Goal: Information Seeking & Learning: Learn about a topic

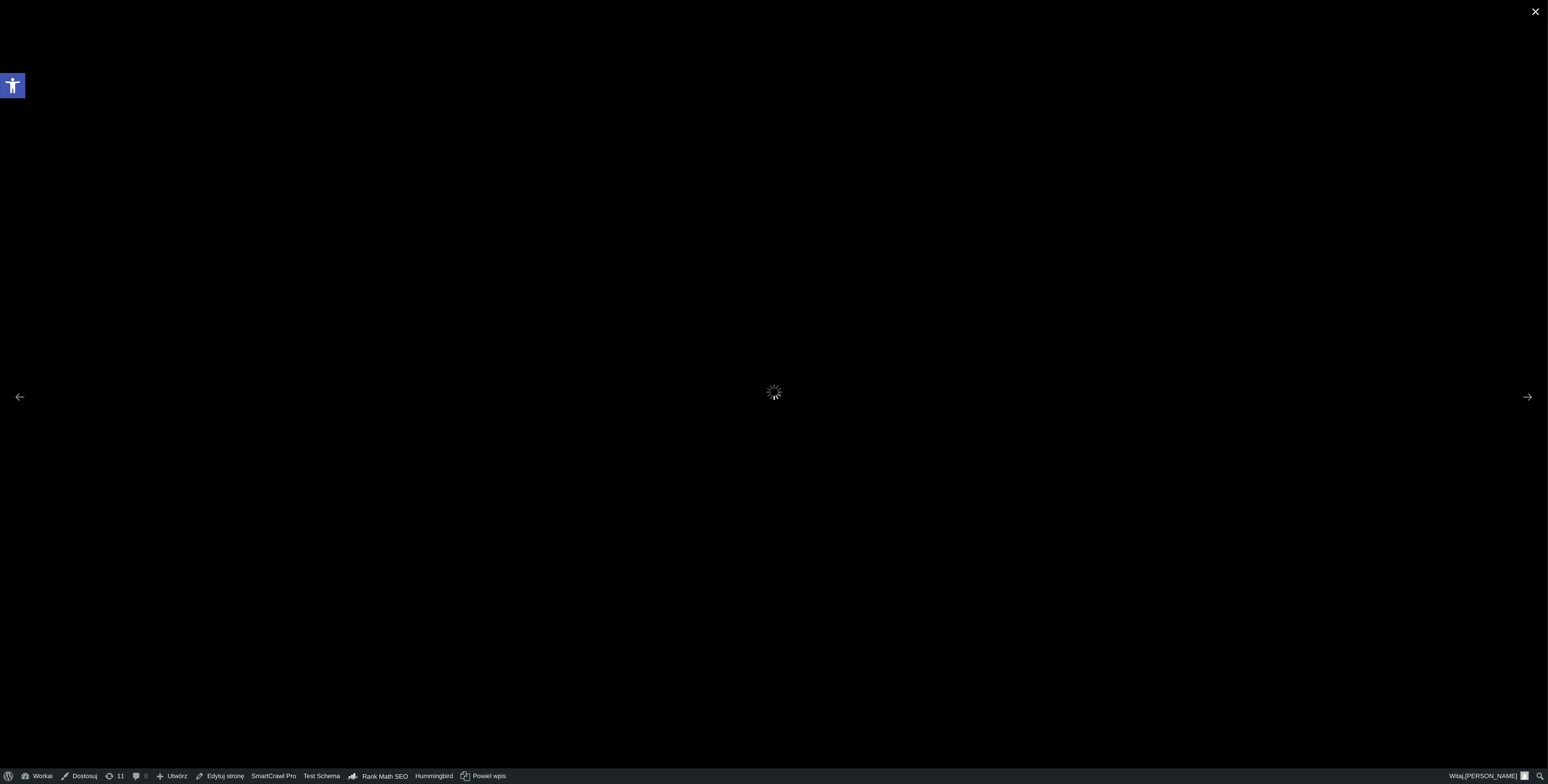
click at [1538, 16] on span at bounding box center [1535, 11] width 24 height 23
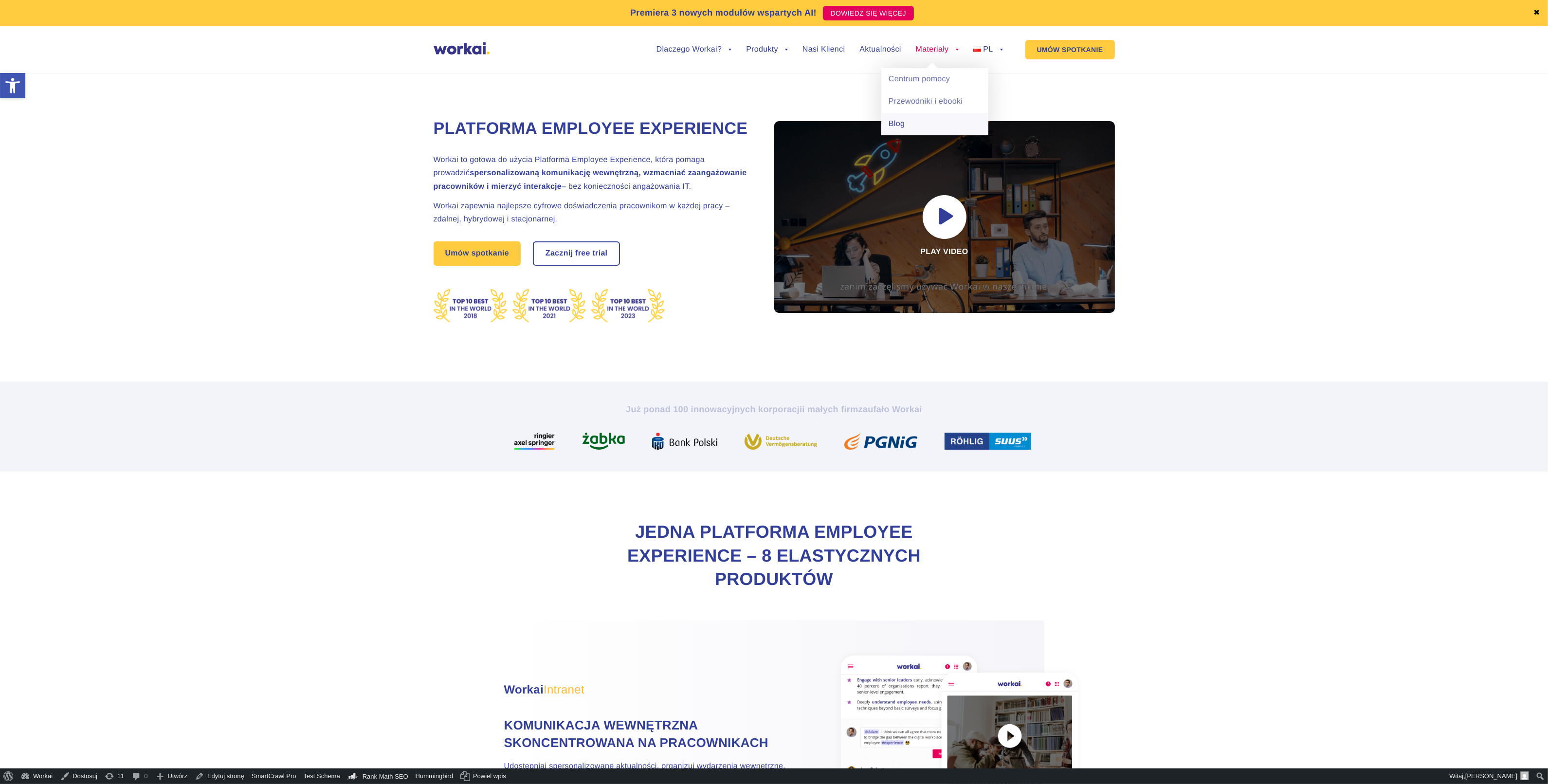
click at [902, 129] on link "Blog" at bounding box center [934, 124] width 107 height 22
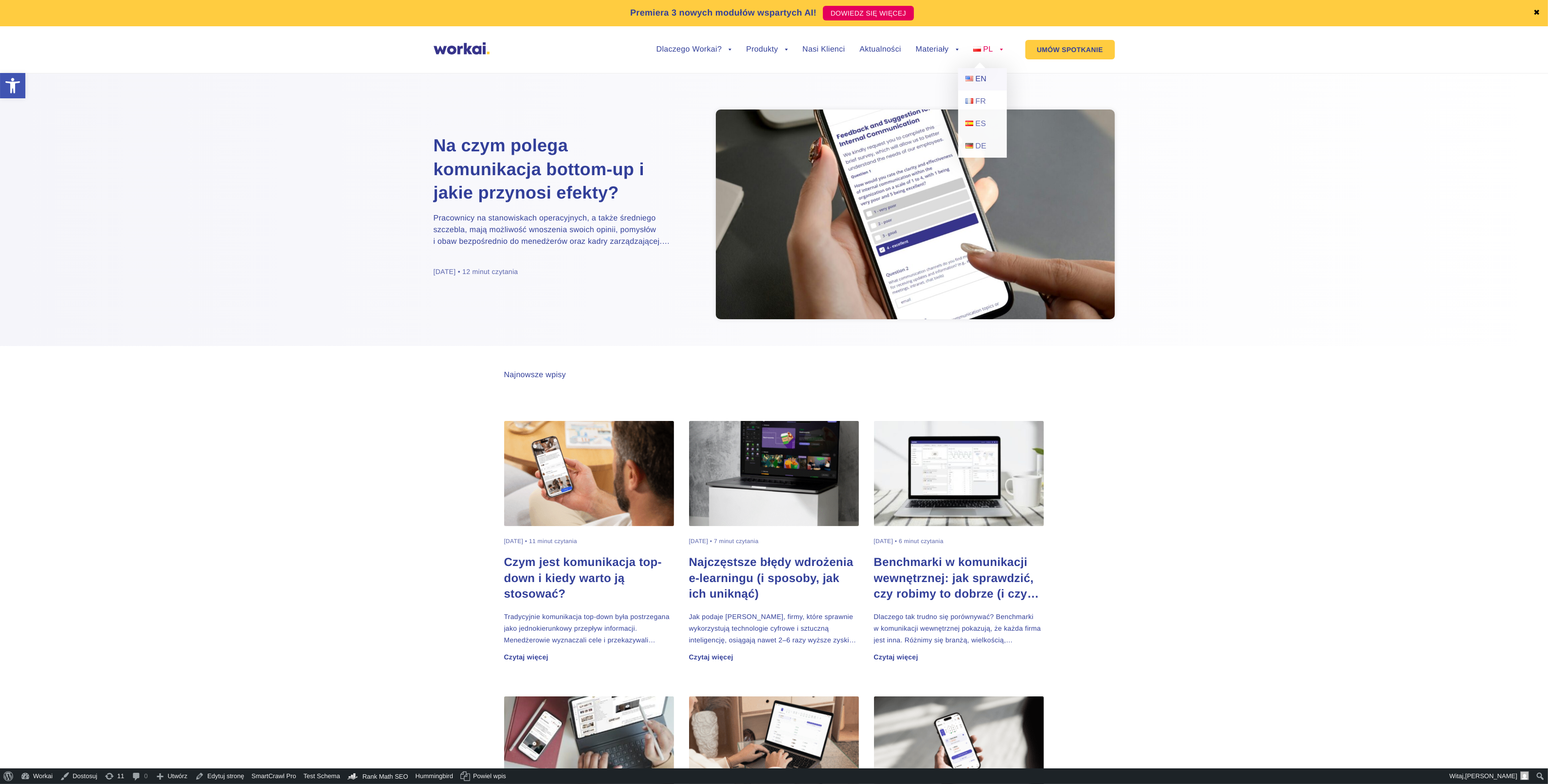
click at [982, 83] on span "EN" at bounding box center [980, 79] width 11 height 8
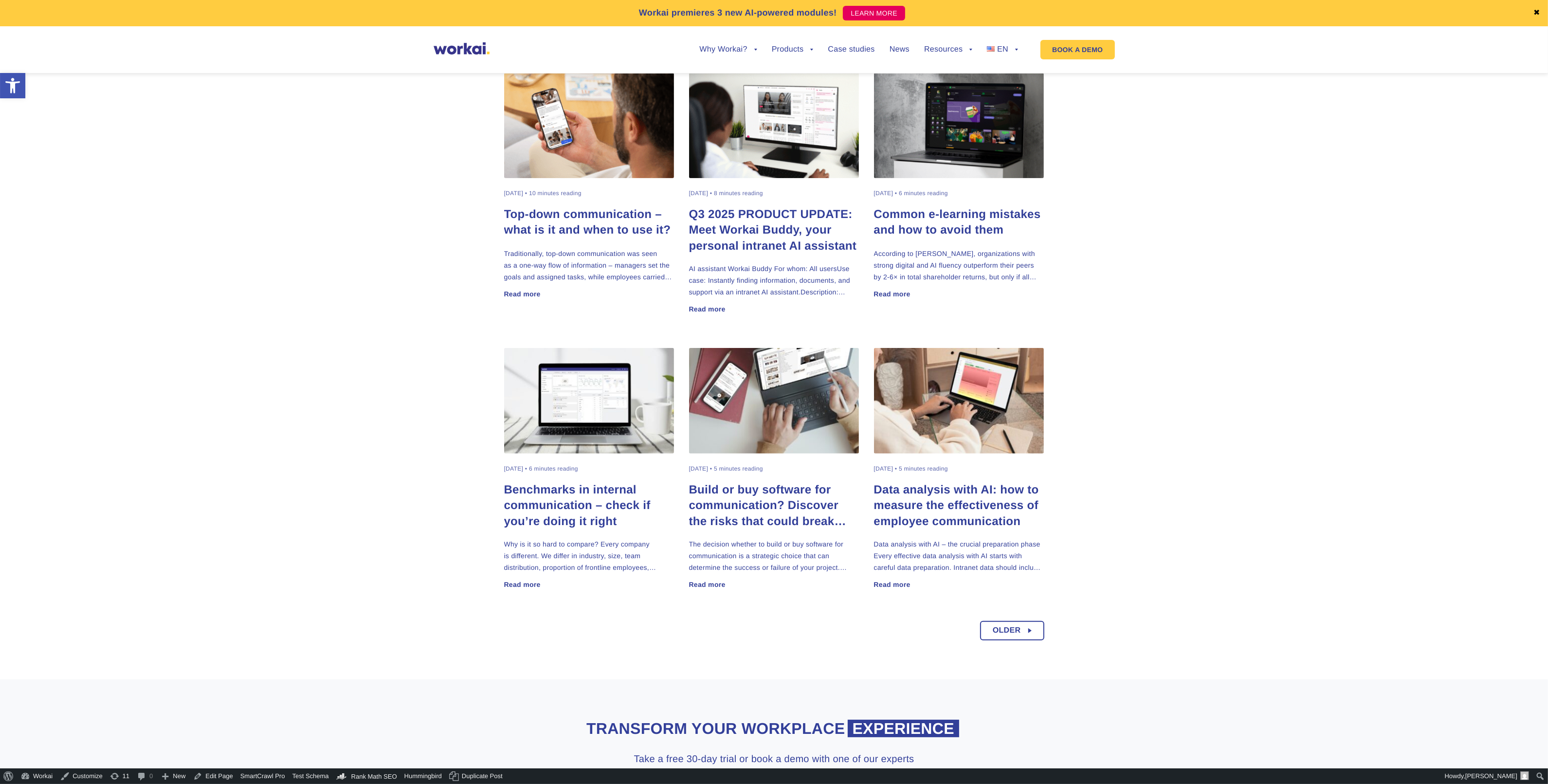
scroll to position [365, 0]
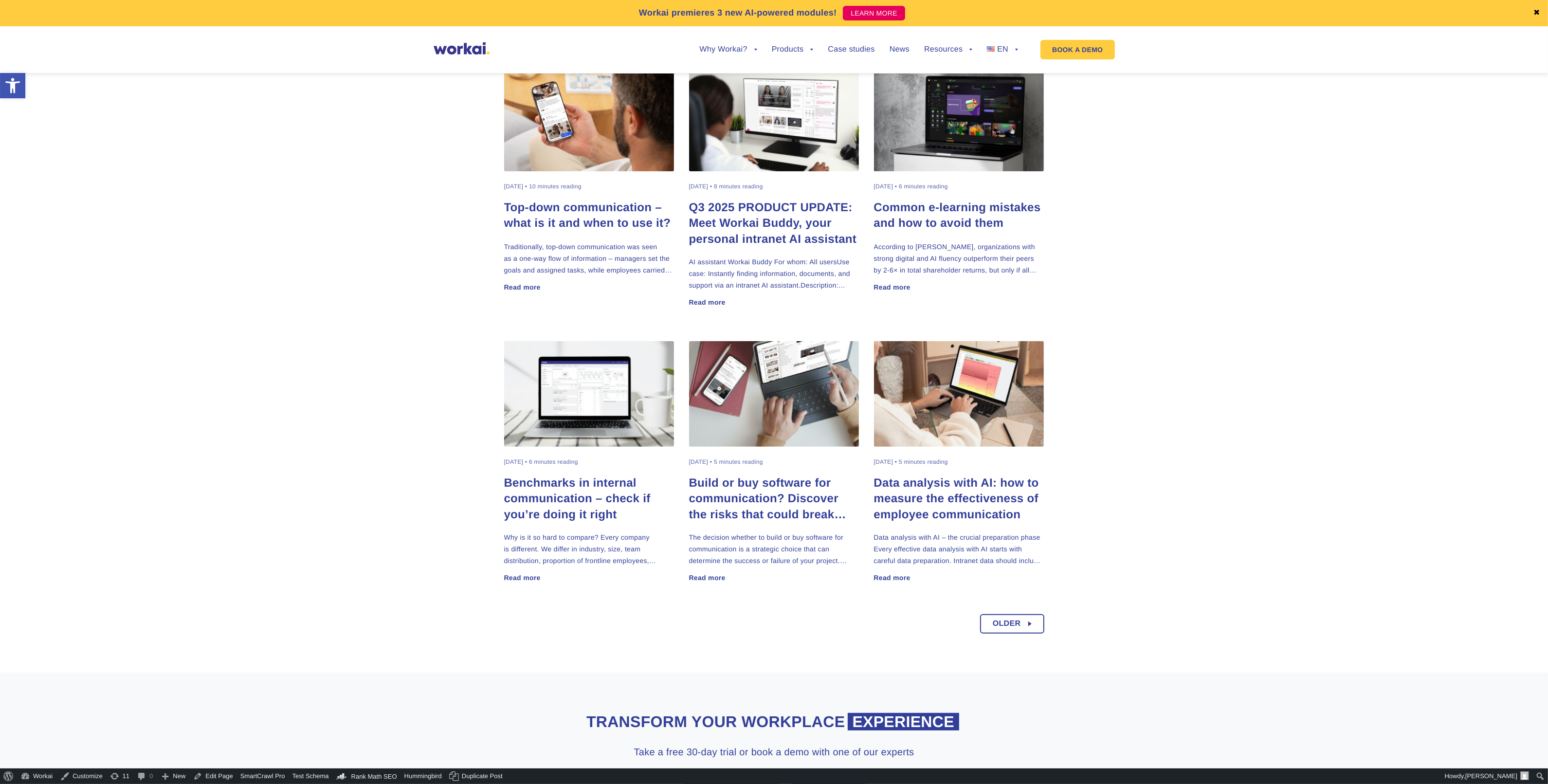
drag, startPoint x: 1030, startPoint y: 623, endPoint x: 1119, endPoint y: 585, distance: 96.8
click at [1030, 623] on link "Older" at bounding box center [1011, 624] width 64 height 19
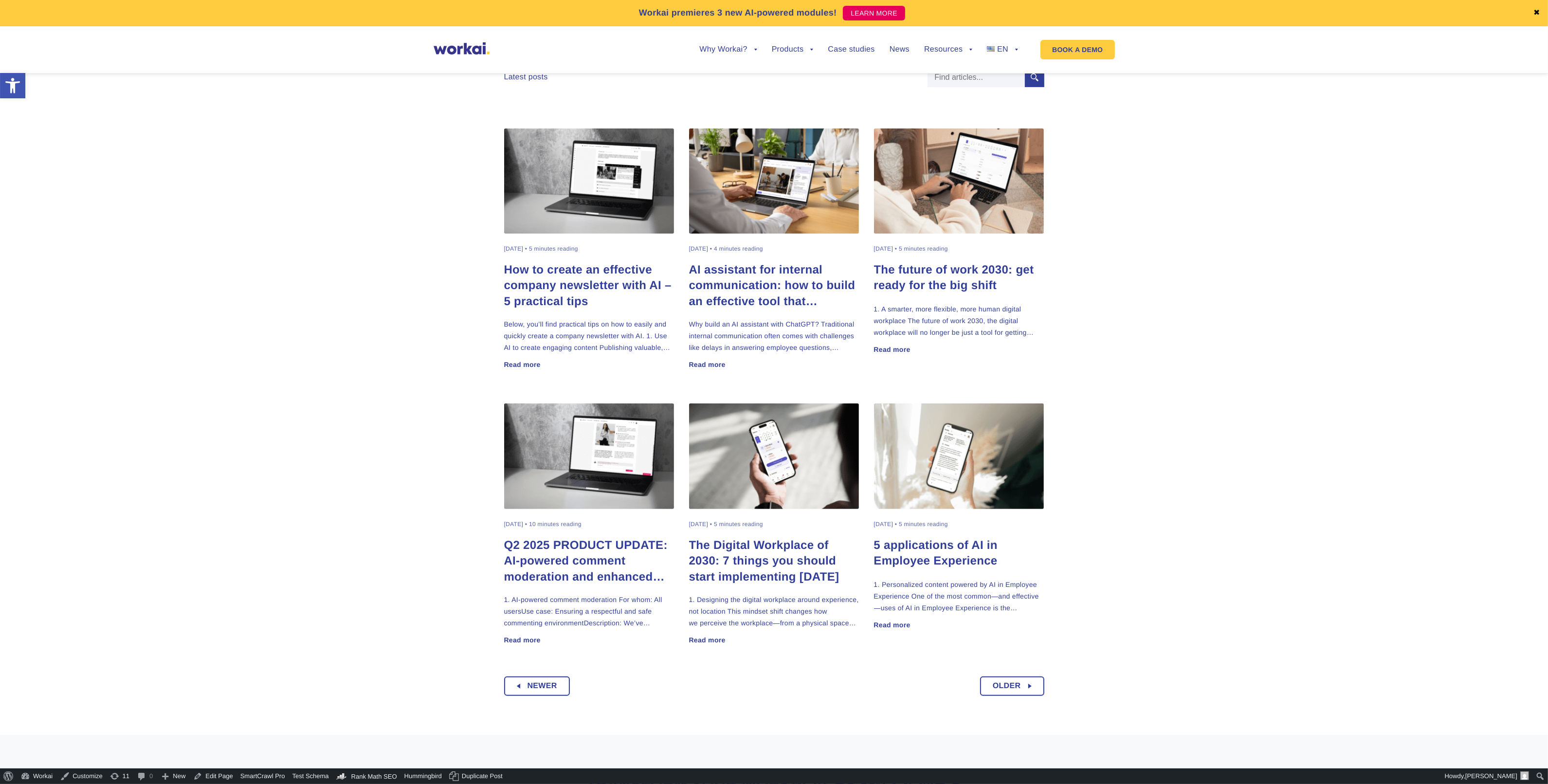
scroll to position [304, 0]
click at [518, 692] on link "Newer" at bounding box center [537, 685] width 66 height 19
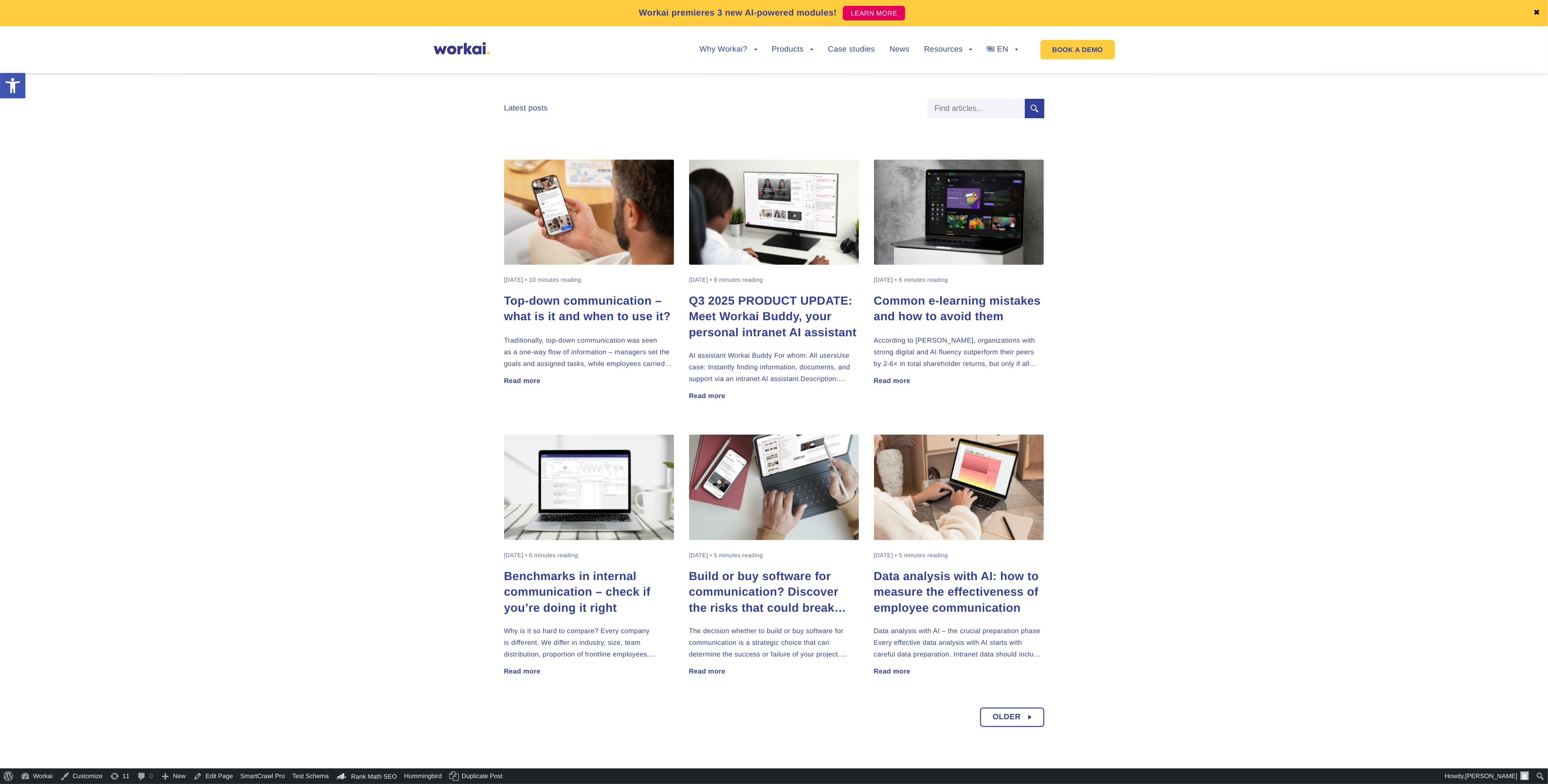
scroll to position [365, 0]
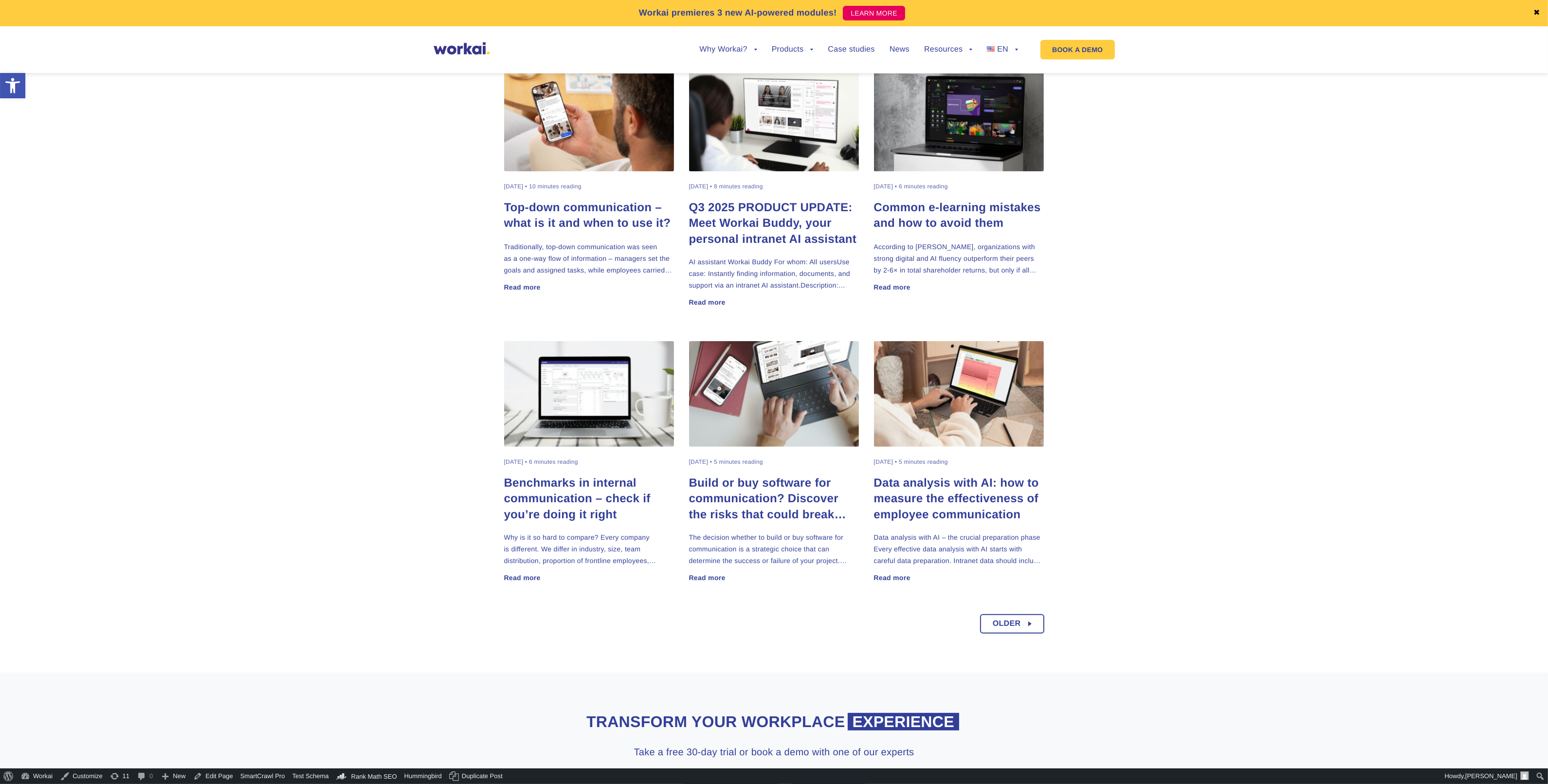
click at [721, 501] on h2 "Build or buy software for communication? Discover the risks that could break yo…" at bounding box center [774, 499] width 170 height 47
click at [594, 496] on h2 "Benchmarks in internal communication – check if you’re doing it right" at bounding box center [589, 499] width 170 height 47
click at [983, 196] on div "Klaudia Metenko 14.07.2025 • 6 minutes reading Common e-learning mistakes and h…" at bounding box center [959, 187] width 185 height 256
click at [961, 227] on h2 "Common e-learning mistakes and how to avoid them" at bounding box center [959, 216] width 170 height 32
click at [724, 215] on h2 "Q3 2025 PRODUCT UPDATE: Meet Workai Buddy, your personal intranet AI assistant" at bounding box center [774, 223] width 170 height 47
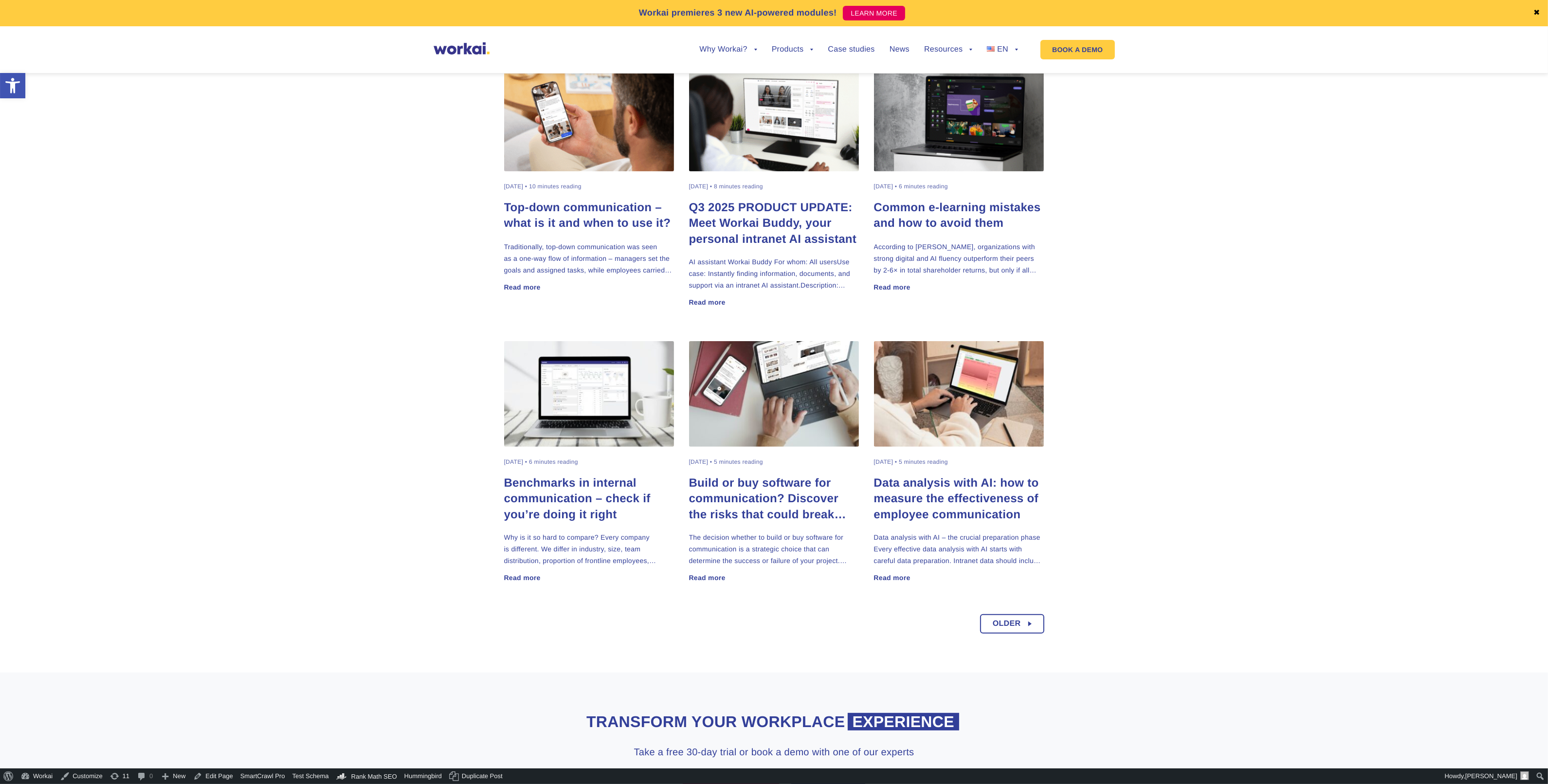
click at [619, 230] on h2 "Top-down communication – what is it and when to use it?" at bounding box center [589, 216] width 170 height 32
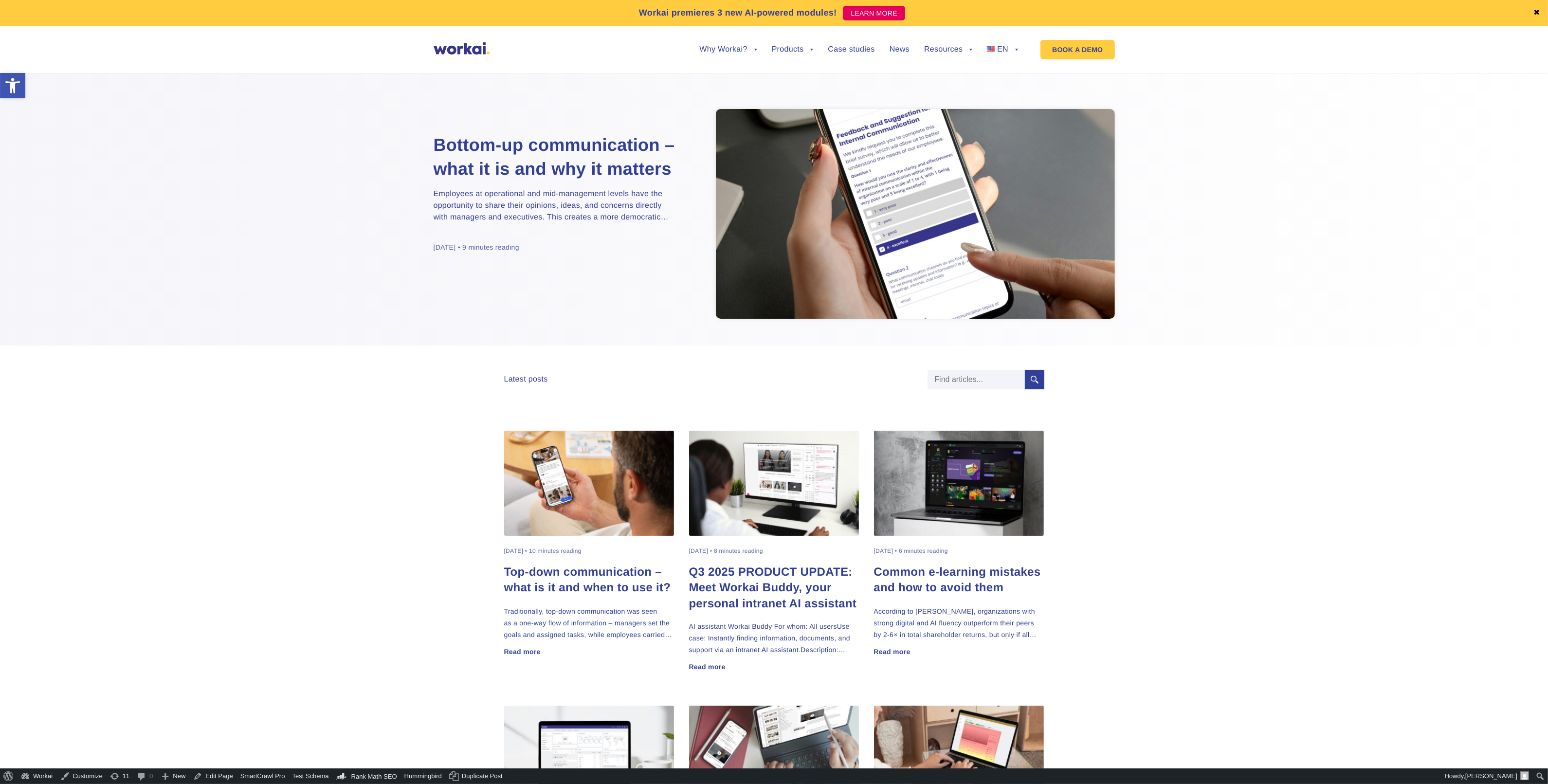
scroll to position [0, 0]
click at [534, 177] on h2 "Bottom-up communication – what it is and why it matters" at bounding box center [555, 157] width 244 height 47
drag, startPoint x: 37, startPoint y: 779, endPoint x: 205, endPoint y: 675, distance: 197.6
click at [37, 779] on link "Workai" at bounding box center [36, 776] width 40 height 16
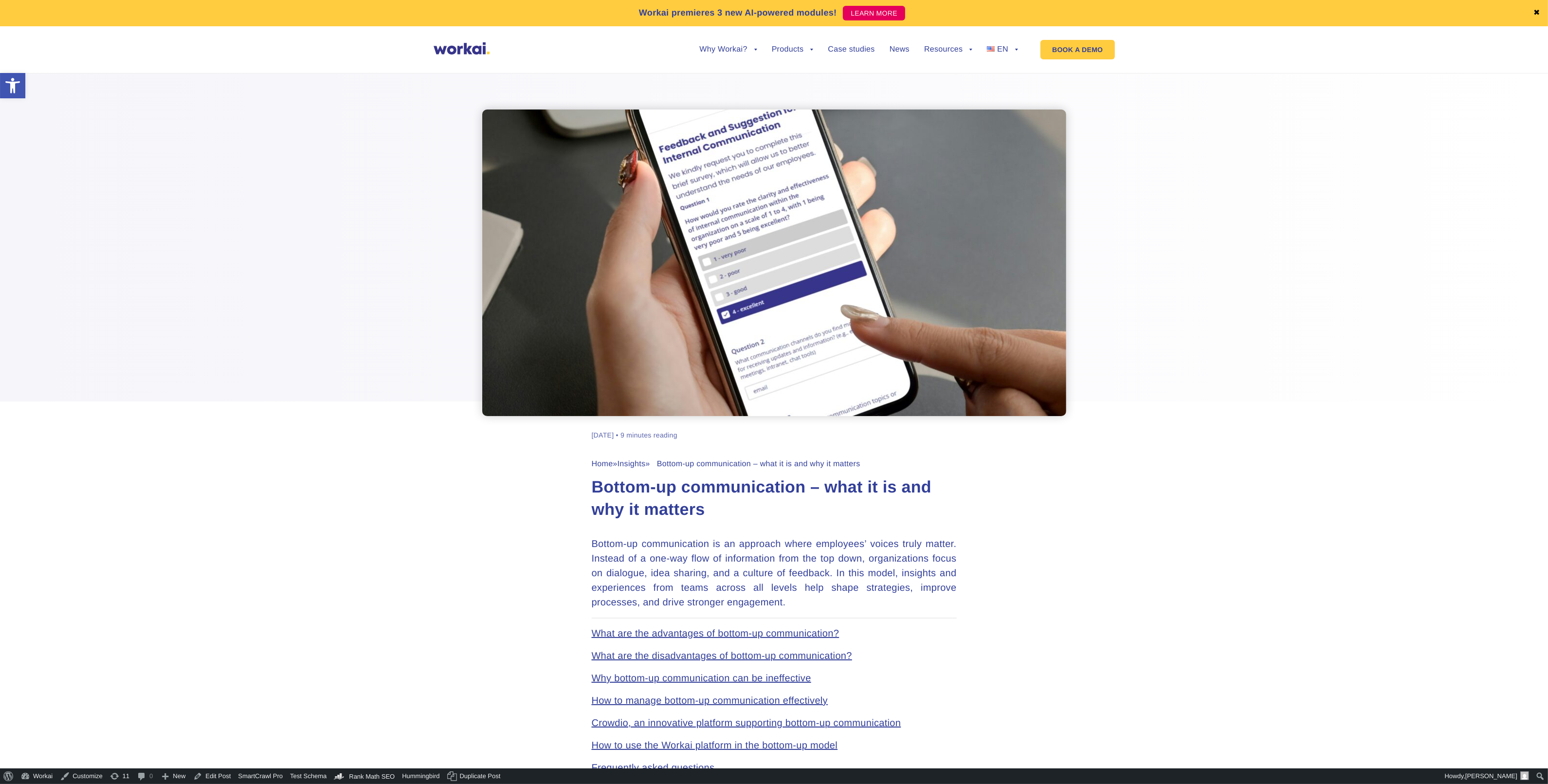
drag, startPoint x: 901, startPoint y: 51, endPoint x: 900, endPoint y: 71, distance: 20.0
click at [901, 51] on link "News" at bounding box center [899, 49] width 20 height 8
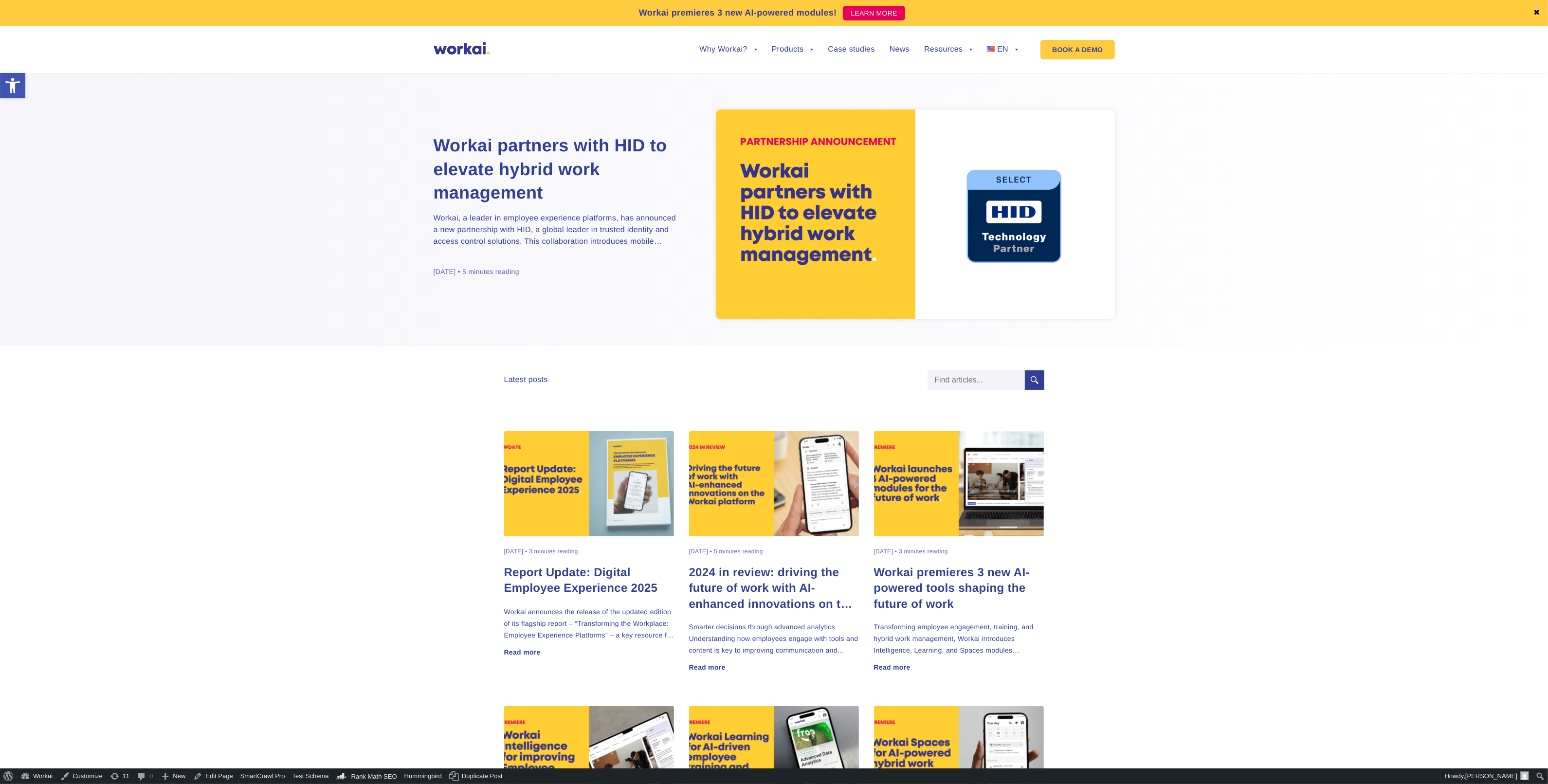
click at [466, 173] on h2 "Workai partners with HID to elevate hybrid work management" at bounding box center [555, 169] width 244 height 71
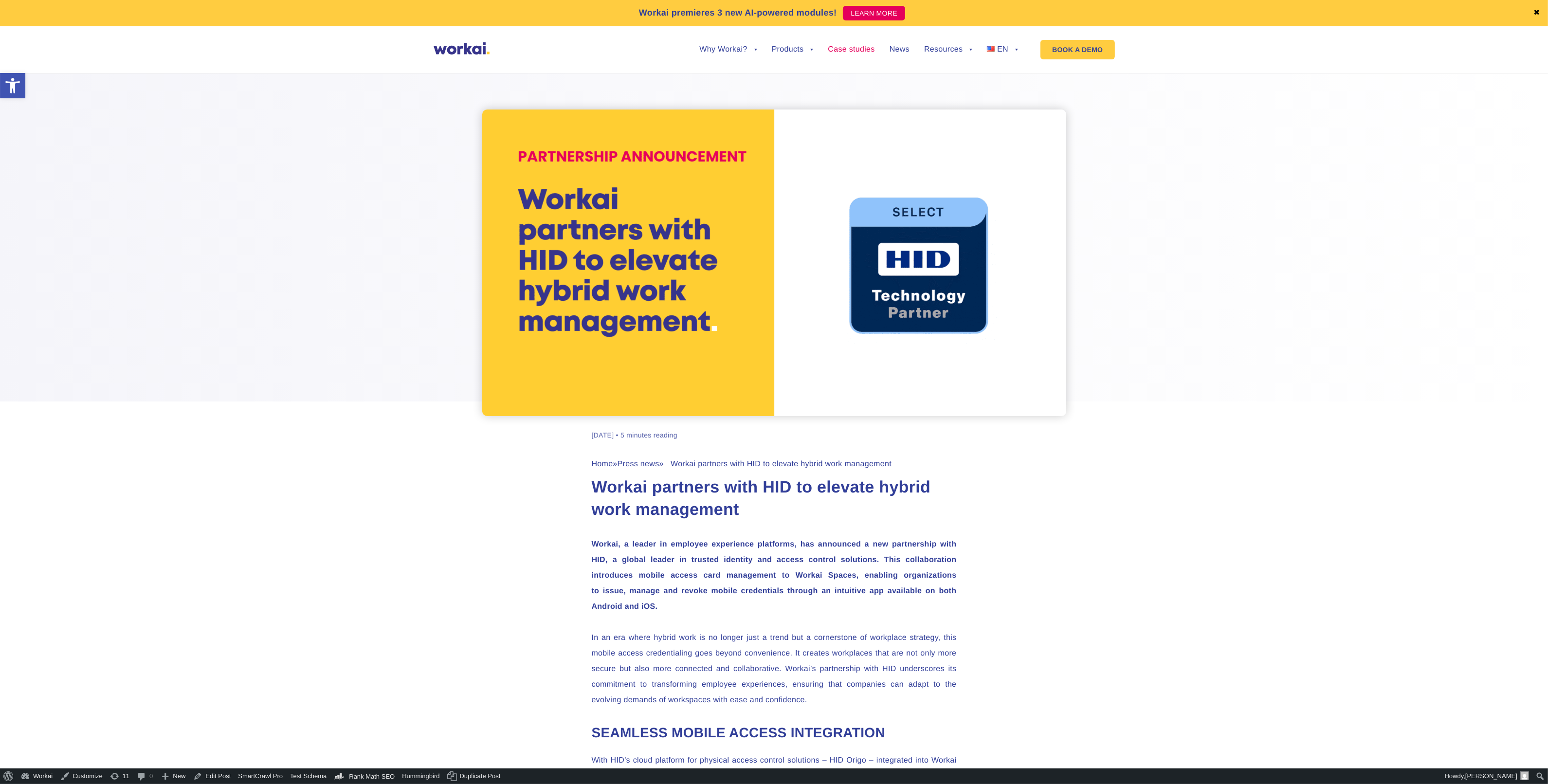
click at [856, 49] on link "Case studies" at bounding box center [851, 49] width 47 height 8
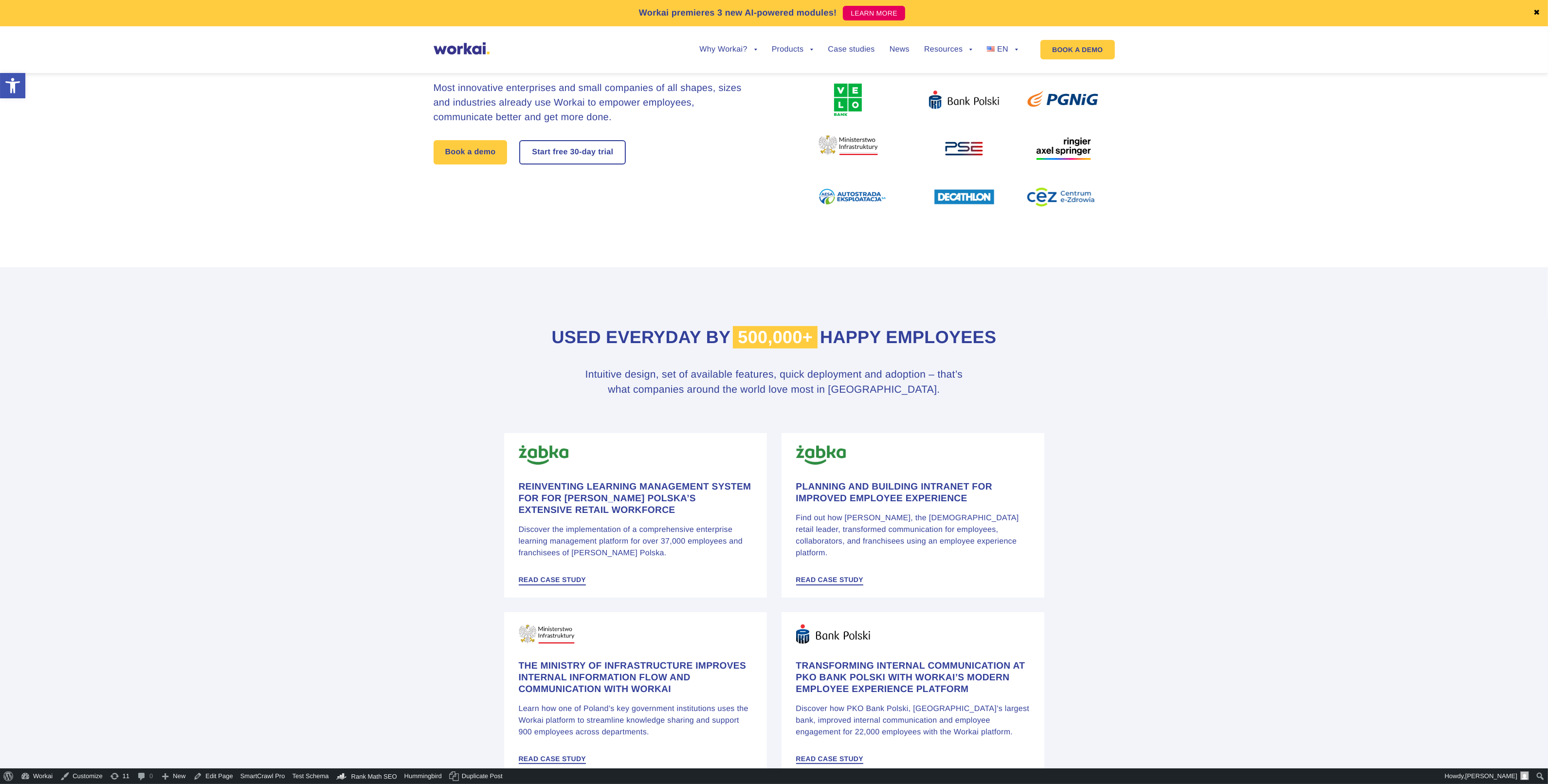
scroll to position [183, 0]
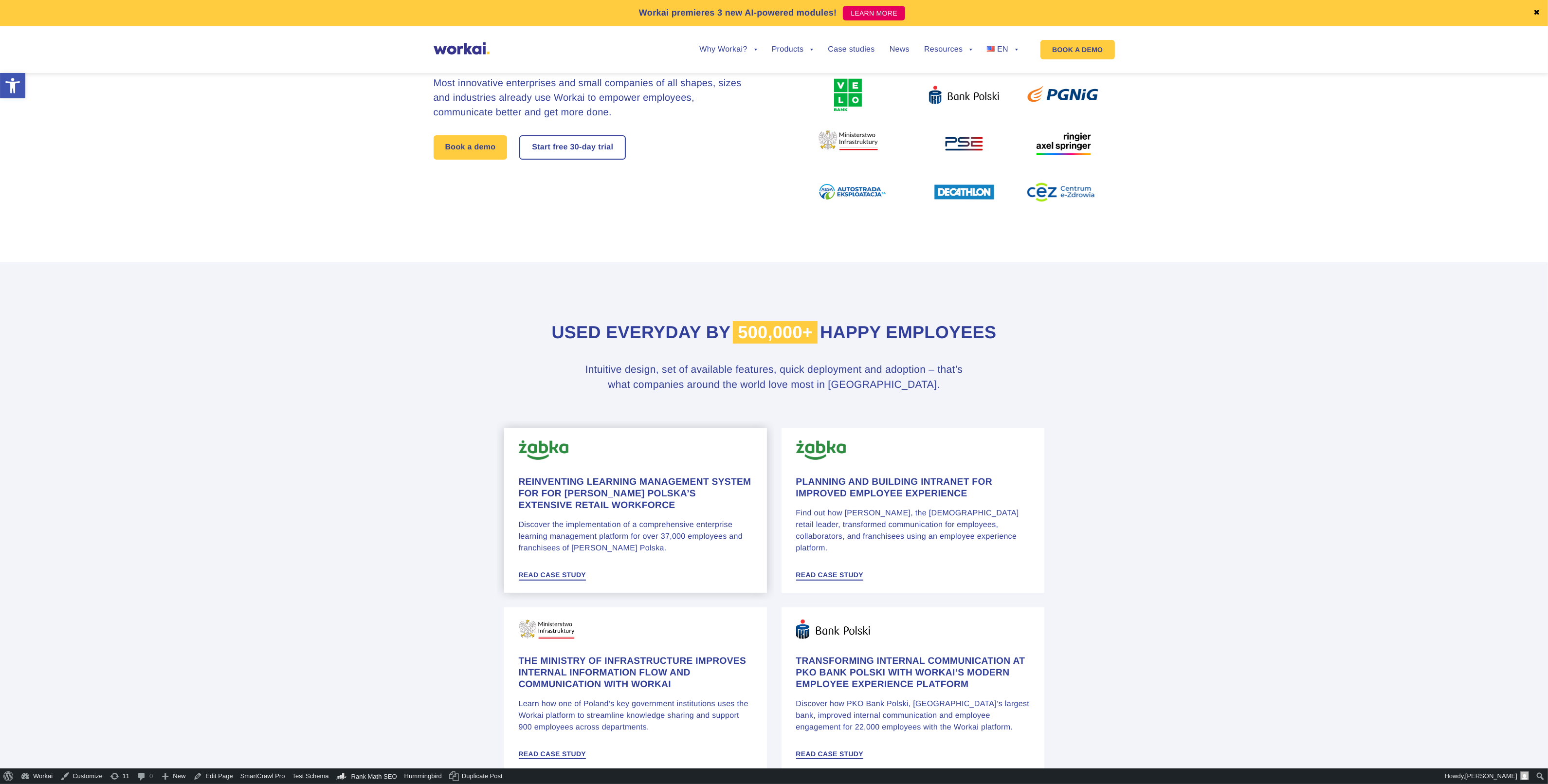
click at [581, 488] on h4 "Reinventing learning management system for for Żabka Polska’s Extensive retail …" at bounding box center [635, 494] width 234 height 35
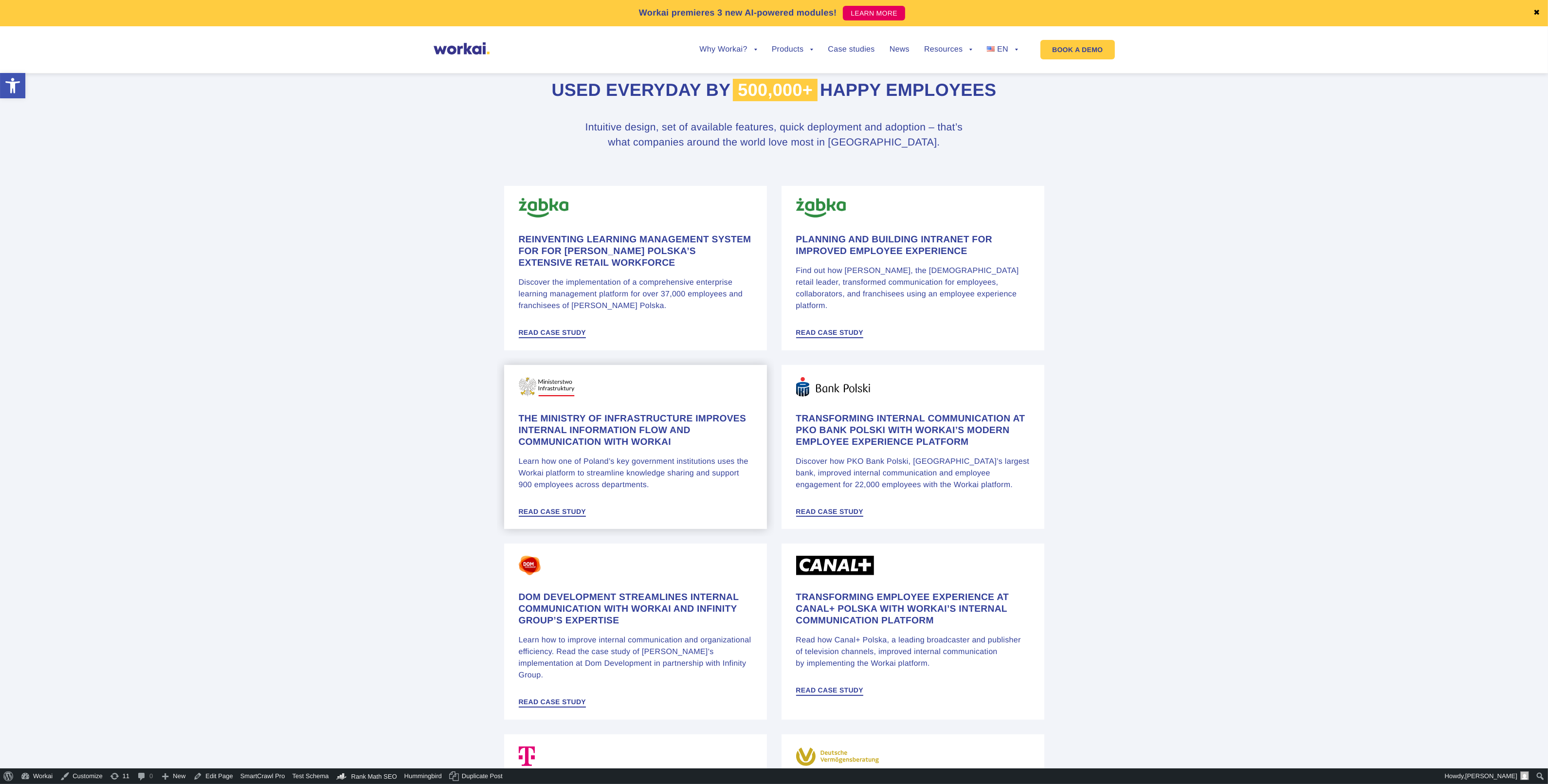
scroll to position [425, 0]
click at [563, 434] on h4 "The Ministry of Infrastructure improves internal information flow and communica…" at bounding box center [635, 429] width 234 height 35
click at [856, 425] on h4 "Transforming internal communication at PKO Bank Polski with Workai’s modern emp…" at bounding box center [913, 429] width 234 height 35
click at [612, 424] on h4 "The Ministry of Infrastructure improves internal information flow and communica…" at bounding box center [635, 429] width 234 height 35
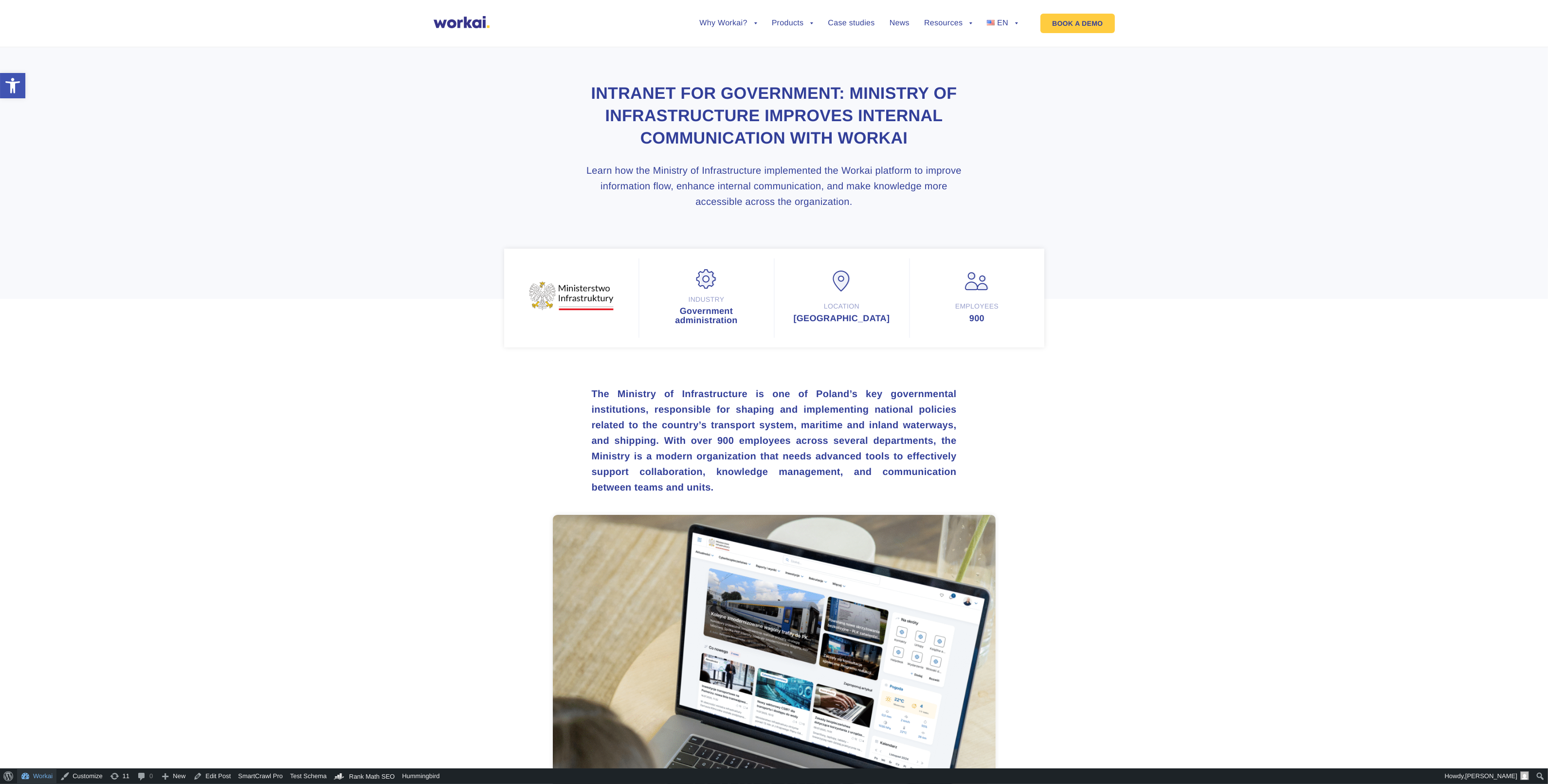
click at [32, 774] on link "Workai" at bounding box center [36, 776] width 40 height 16
click at [920, 120] on link "Insights" at bounding box center [945, 120] width 107 height 22
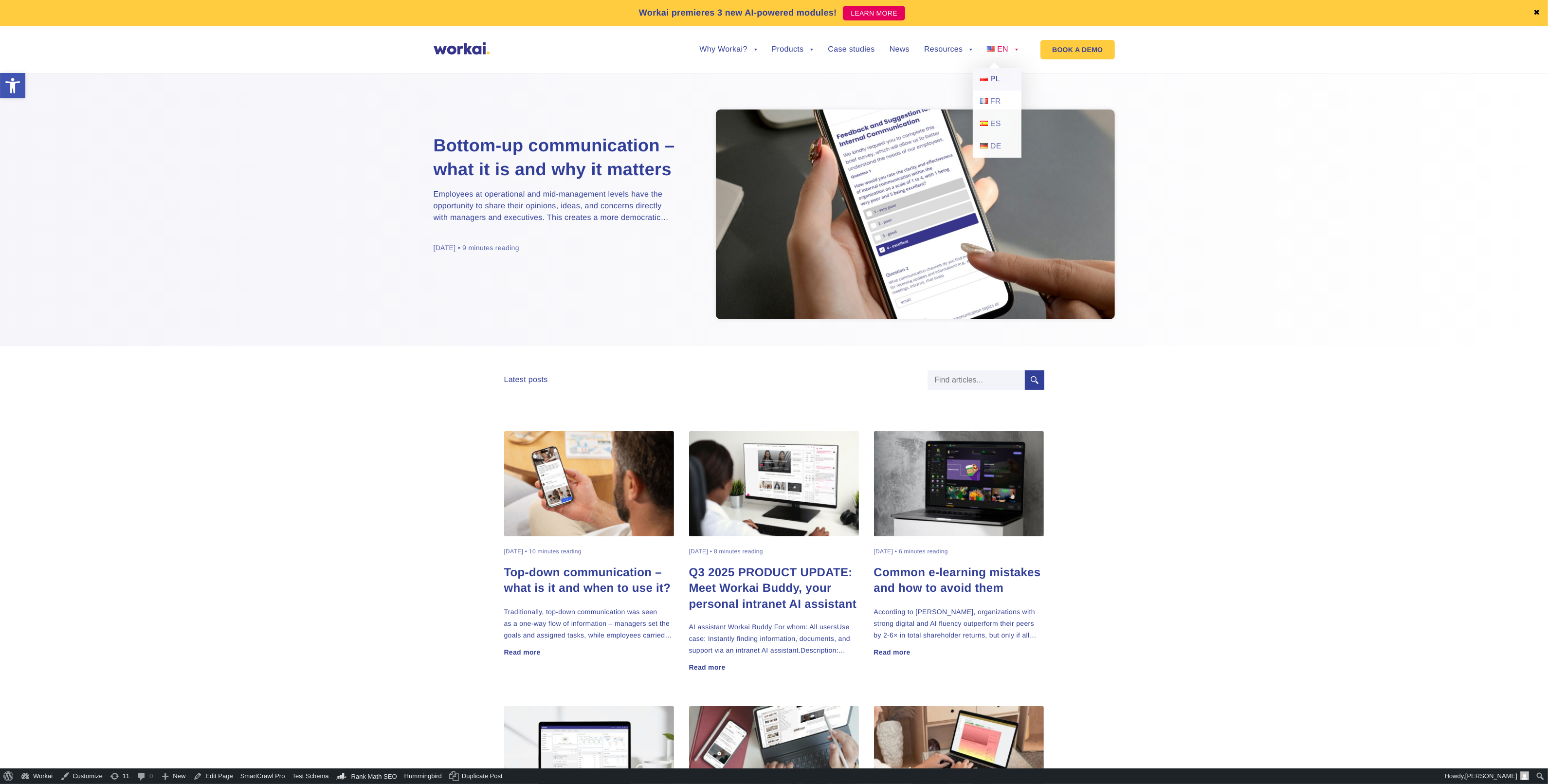
click at [1000, 78] on span "PL" at bounding box center [995, 79] width 10 height 8
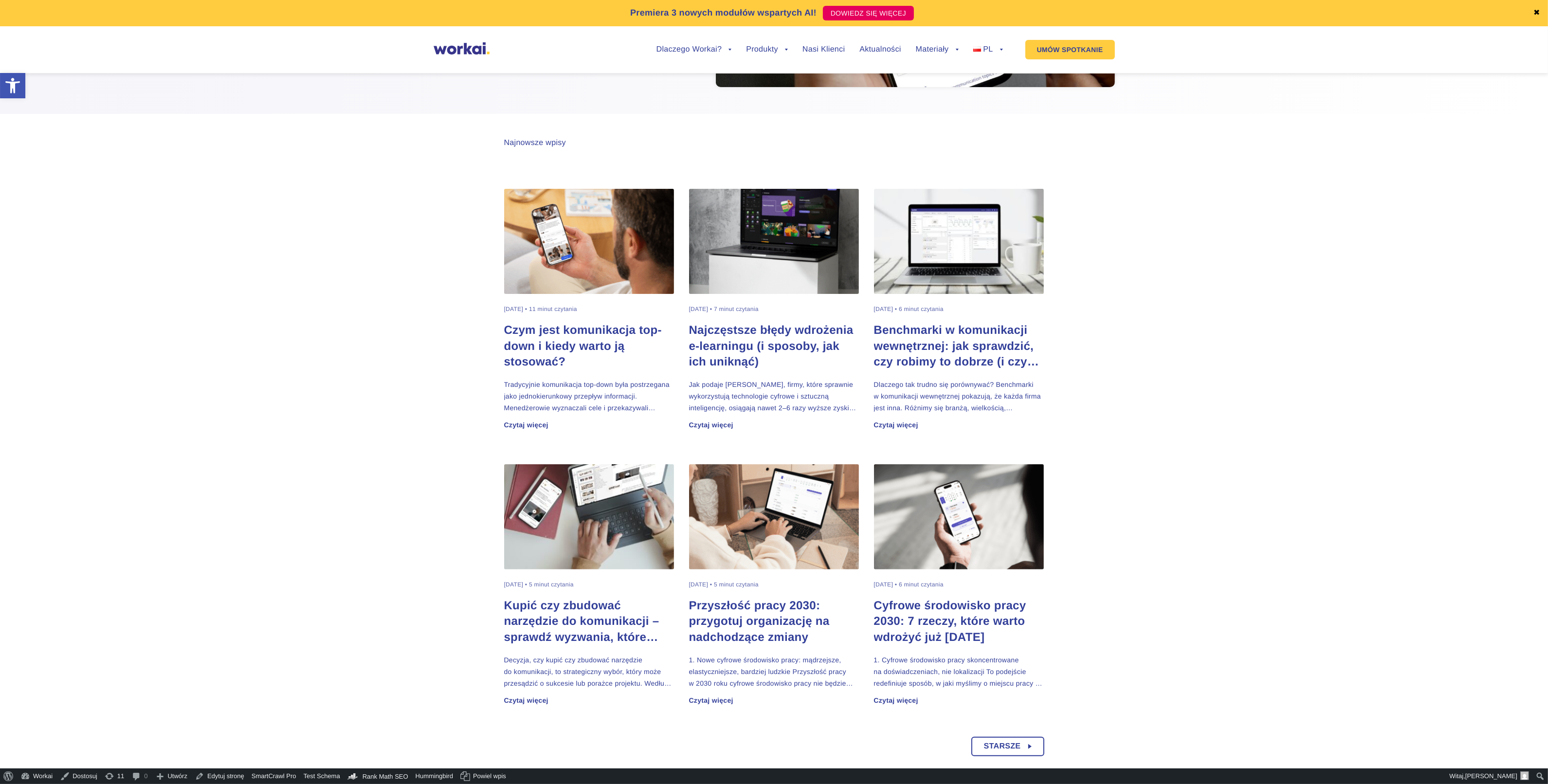
scroll to position [244, 0]
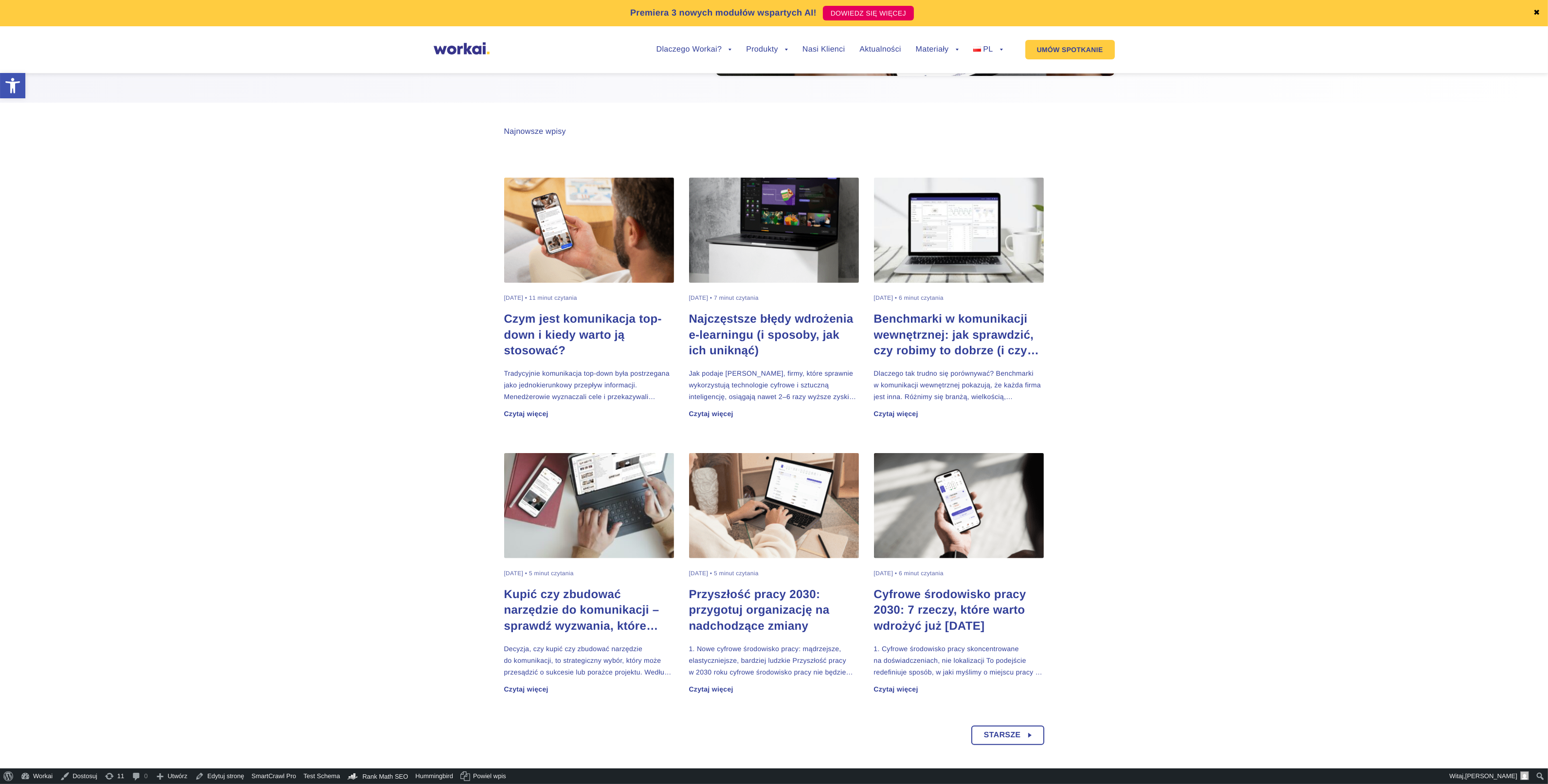
click at [579, 611] on h2 "Kupić czy zbudować narzędzie do komunikacji – sprawdź wyzwania, które mogą Cię …" at bounding box center [589, 610] width 170 height 47
click at [541, 606] on h2 "Kupić czy zbudować narzędzie do komunikacji – sprawdź wyzwania, które mogą Cię …" at bounding box center [589, 610] width 170 height 47
click at [905, 329] on h2 "Benchmarki w komunikacji wewnętrznej: jak sprawdzić, czy robimy to dobrze (i cz…" at bounding box center [959, 335] width 170 height 47
click at [789, 335] on h2 "Najczęstsze błędy wdrożenia e-learningu (i sposoby, jak ich uniknąć)" at bounding box center [774, 335] width 170 height 47
click at [563, 337] on h2 "Czym jest komunikacja top-down i kiedy warto ją stosować?" at bounding box center [589, 335] width 170 height 47
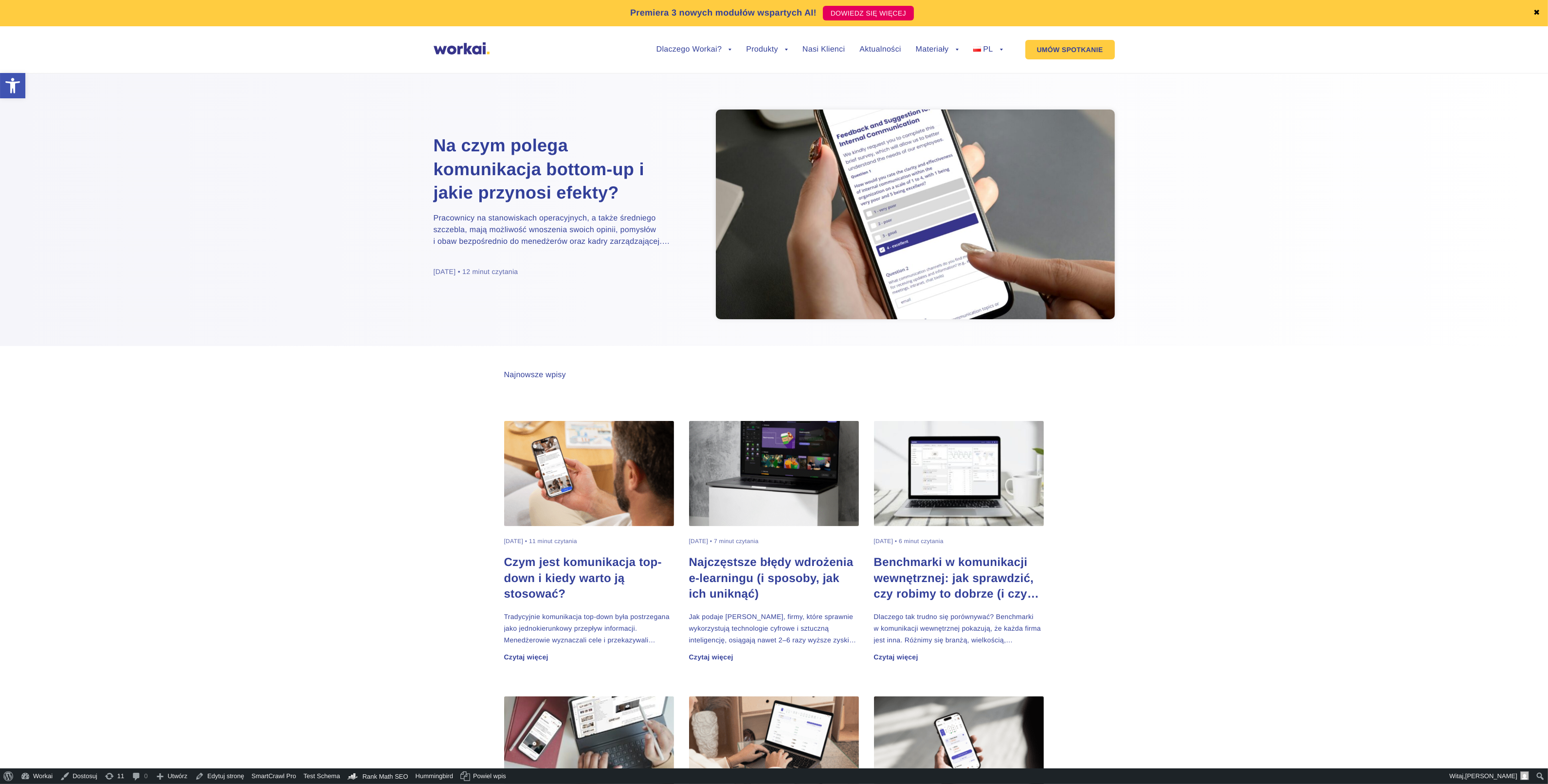
click at [522, 193] on h2 "Na czym polega komunikacja bottom-up i jakie przynosi efekty?" at bounding box center [555, 169] width 244 height 71
click at [813, 47] on link "Nasi Klienci" at bounding box center [823, 49] width 42 height 8
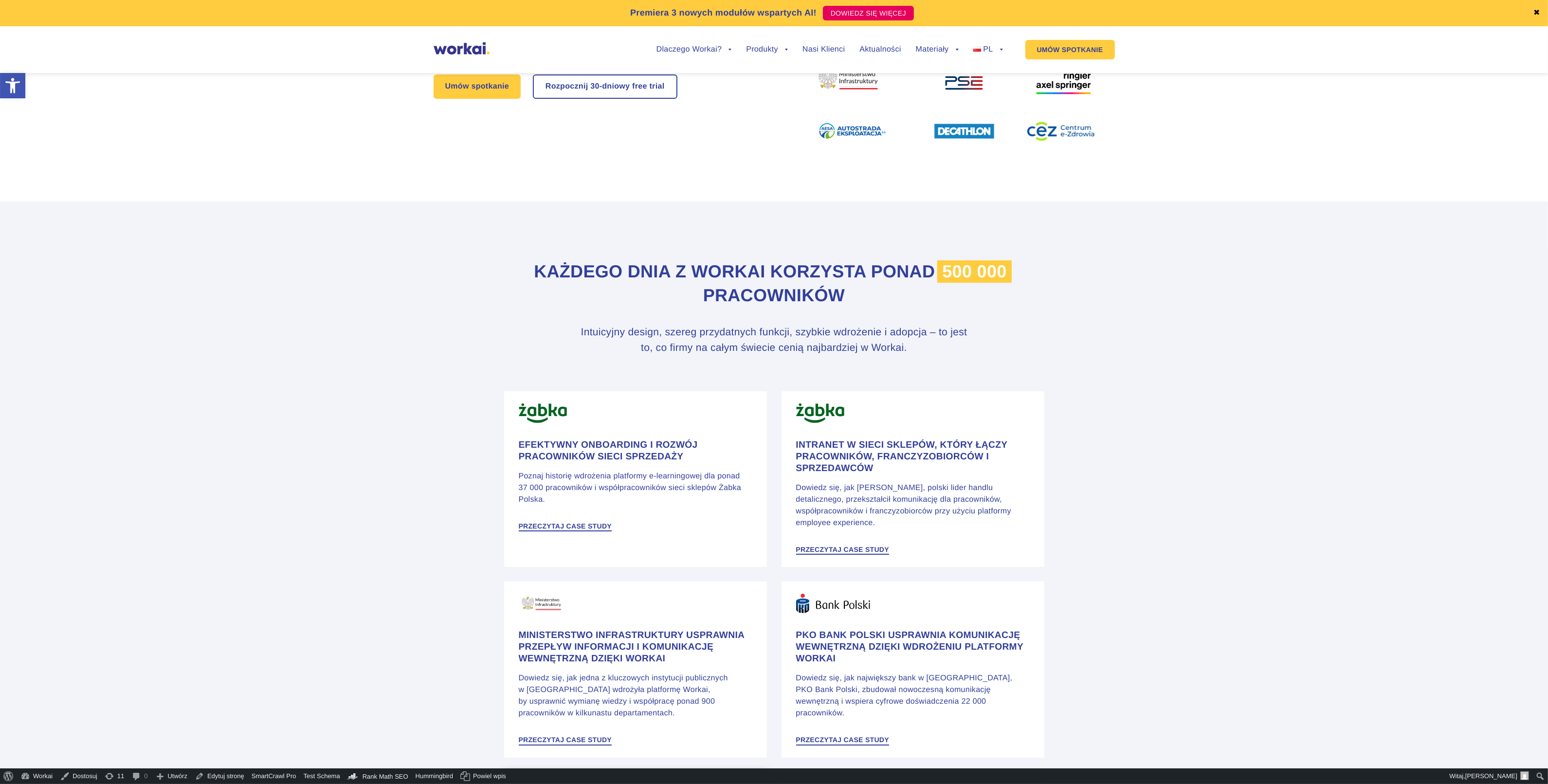
scroll to position [608, 0]
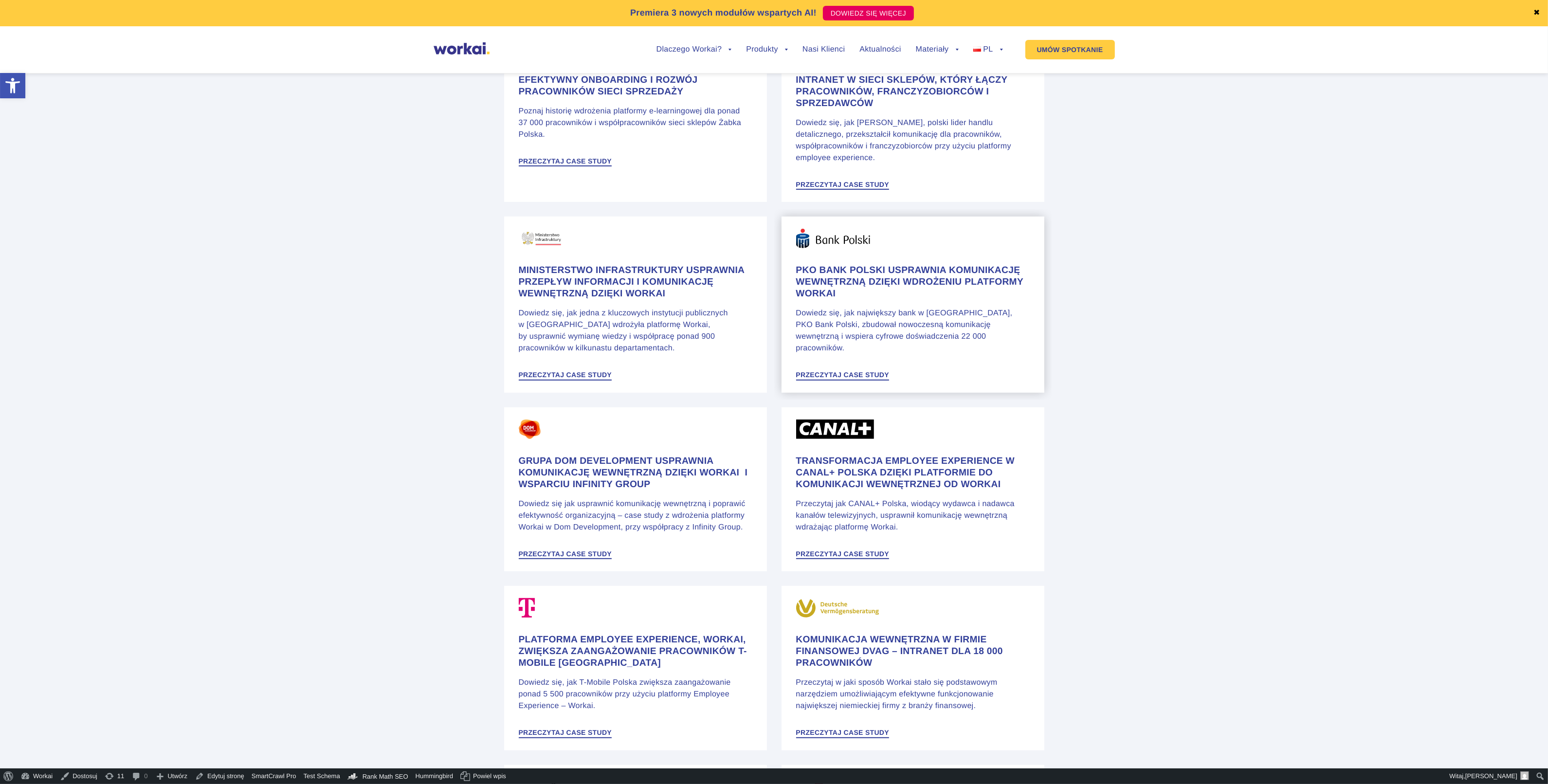
click at [895, 282] on h4 "PKO Bank Polski usprawnia komunikację wewnętrzną dzięki wdrożeniu platformy Wor…" at bounding box center [913, 282] width 234 height 35
click at [658, 299] on h4 "Ministerstwo Infrastruktury usprawnia przepływ informacji i komunikację wewnętr…" at bounding box center [635, 282] width 234 height 35
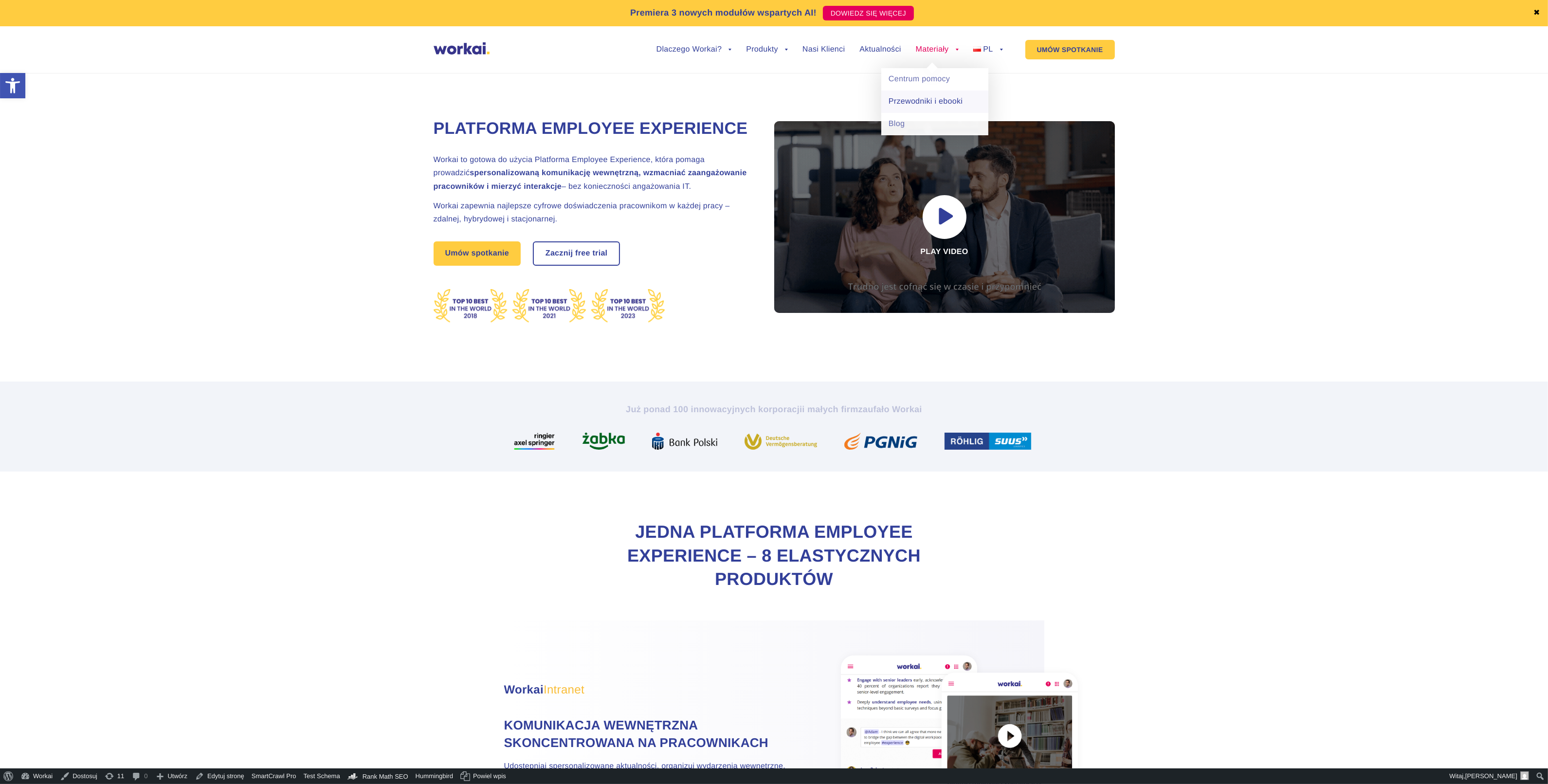
click at [928, 104] on link "Przewodniki i ebooki" at bounding box center [934, 101] width 107 height 22
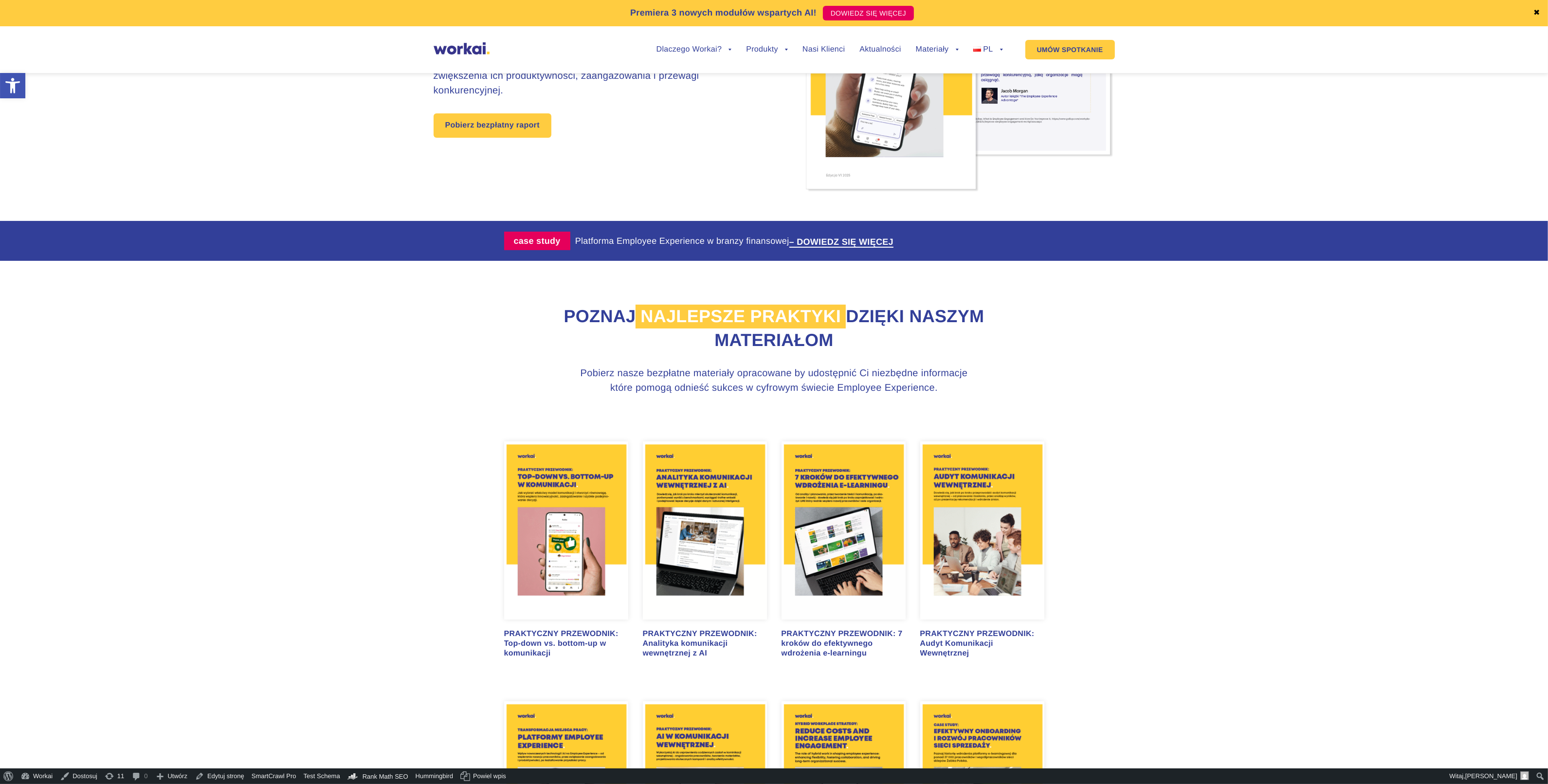
scroll to position [244, 0]
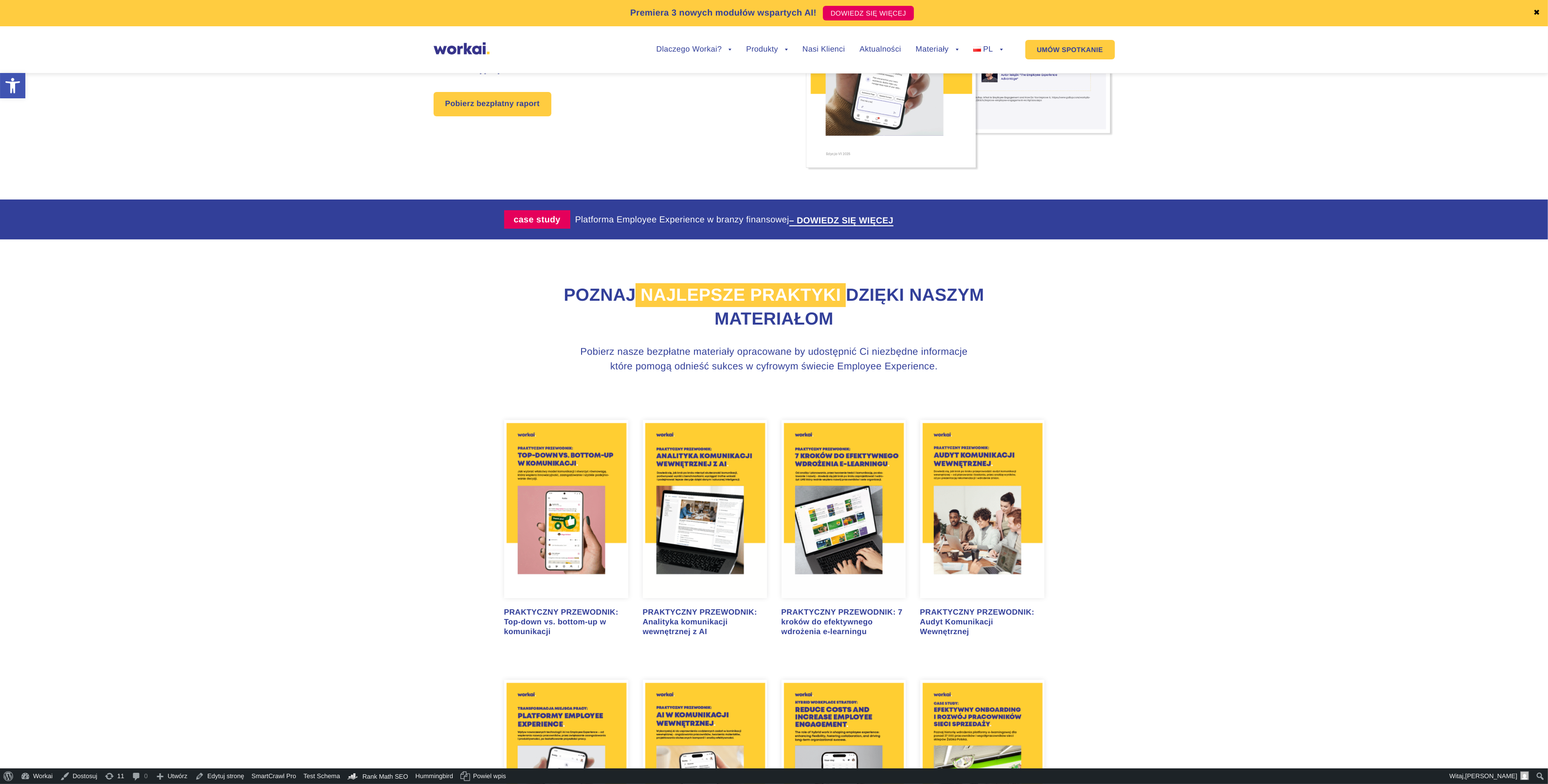
click at [717, 585] on img at bounding box center [704, 509] width 124 height 178
click at [567, 514] on img at bounding box center [566, 509] width 124 height 178
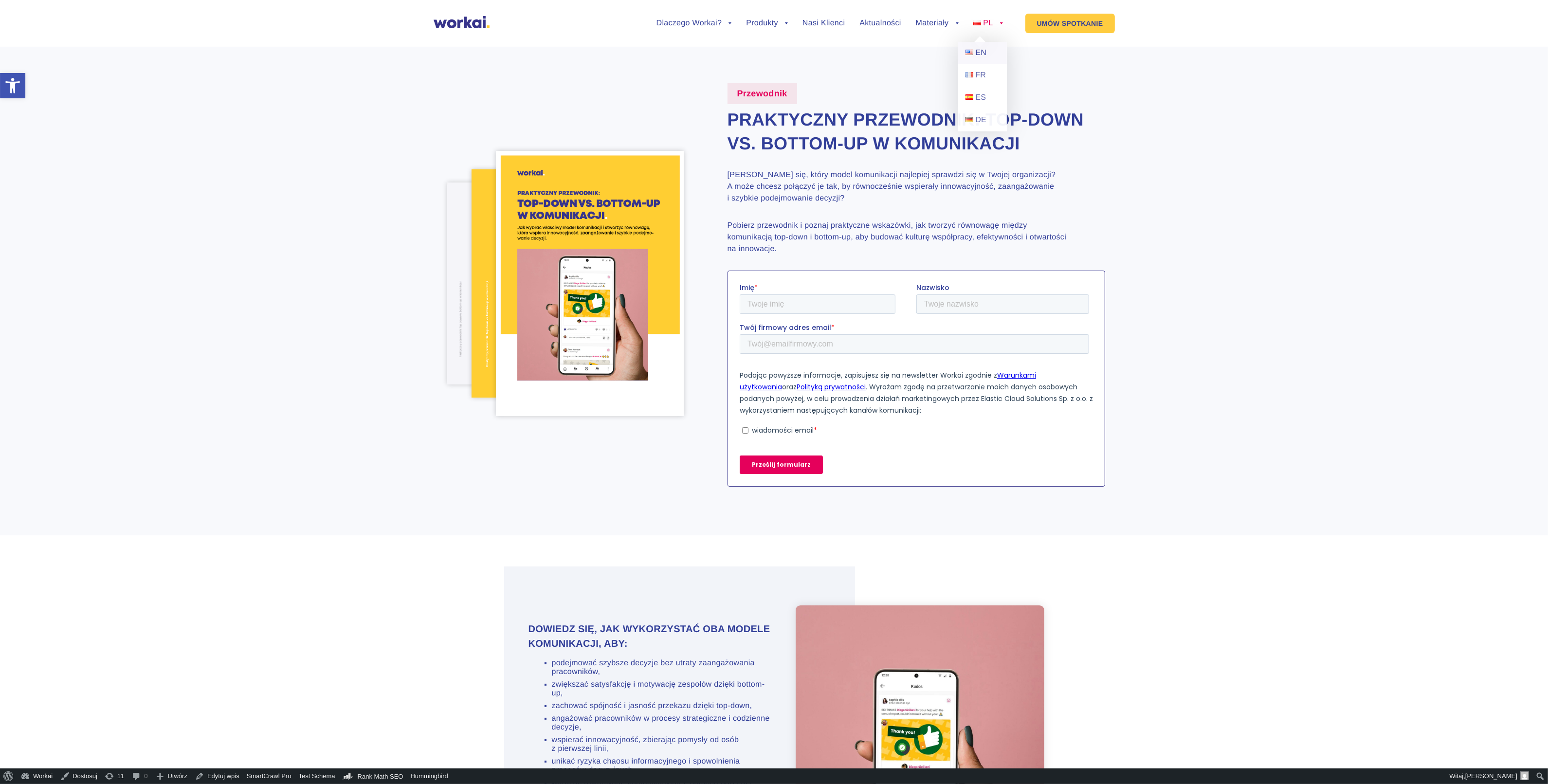
drag, startPoint x: 982, startPoint y: 53, endPoint x: 976, endPoint y: 45, distance: 10.0
click at [982, 53] on span "EN" at bounding box center [980, 53] width 11 height 8
